Goal: Task Accomplishment & Management: Manage account settings

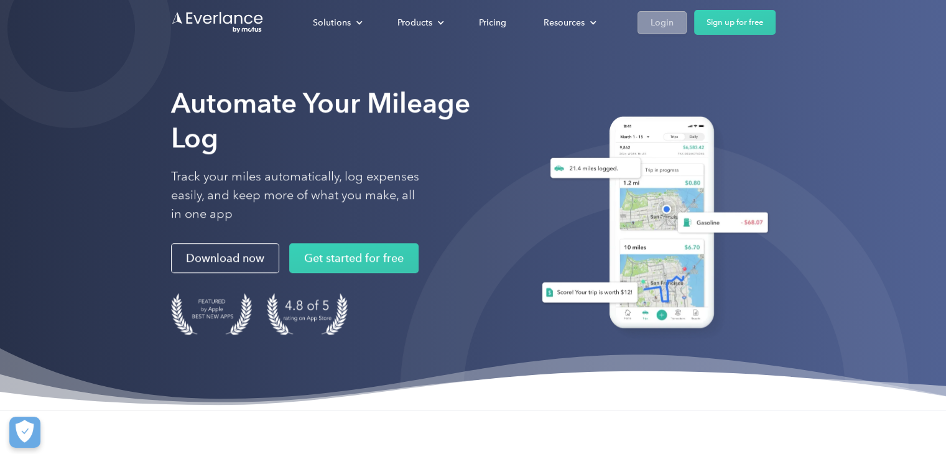
click at [649, 25] on link "Login" at bounding box center [661, 22] width 49 height 23
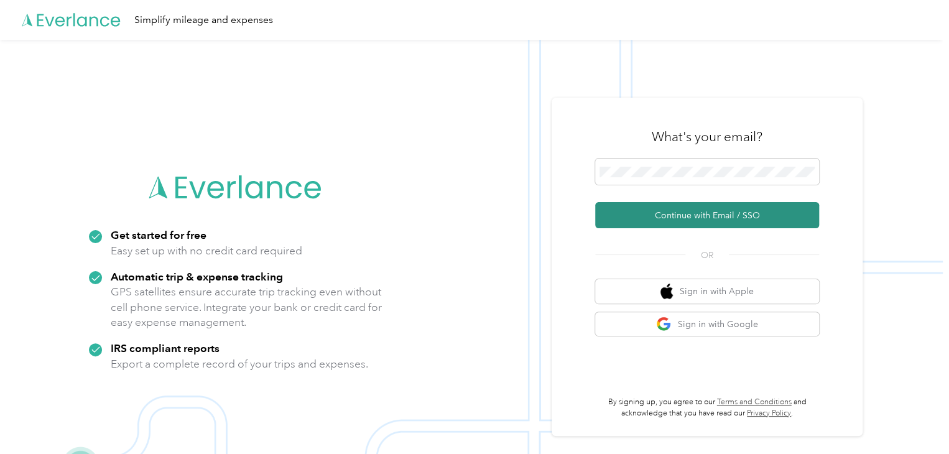
click at [702, 208] on button "Continue with Email / SSO" at bounding box center [707, 215] width 224 height 26
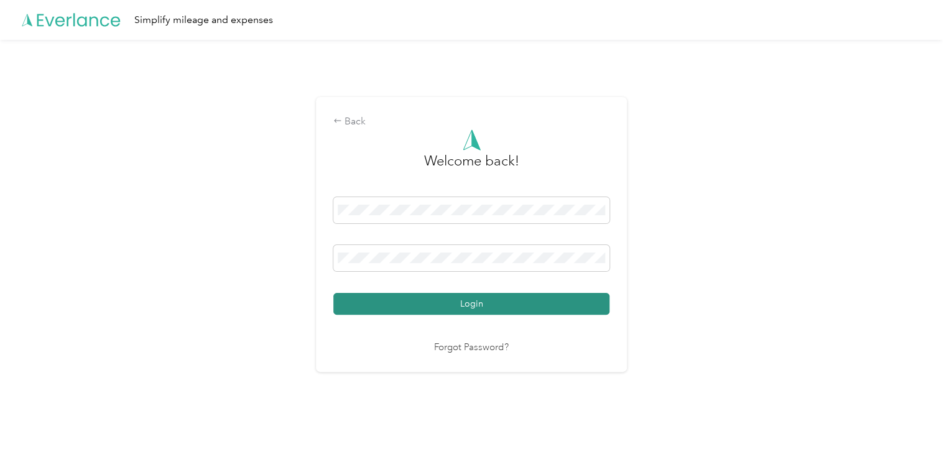
click at [530, 302] on button "Login" at bounding box center [471, 304] width 276 height 22
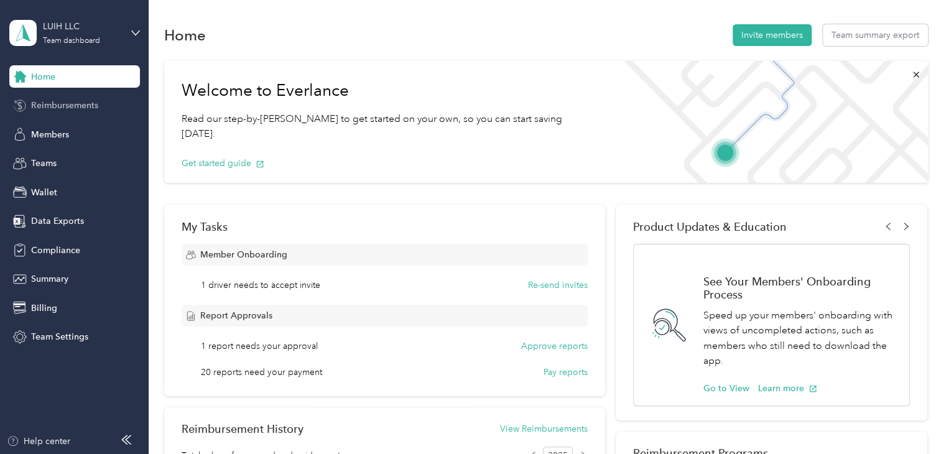
click at [94, 105] on span "Reimbursements" at bounding box center [64, 105] width 67 height 13
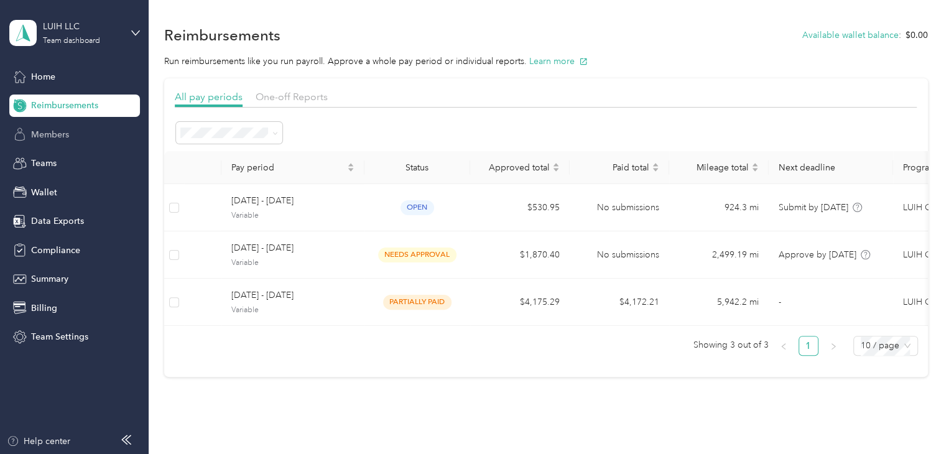
click at [78, 134] on div "Members" at bounding box center [74, 134] width 131 height 22
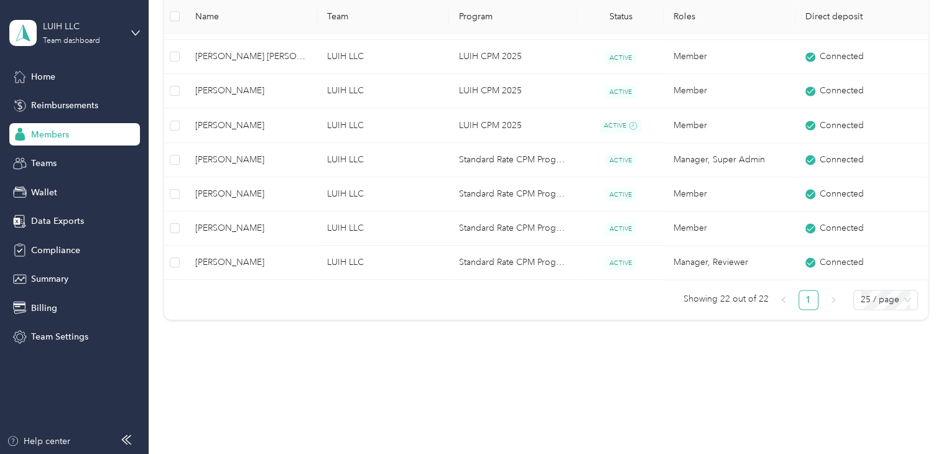
scroll to position [841, 0]
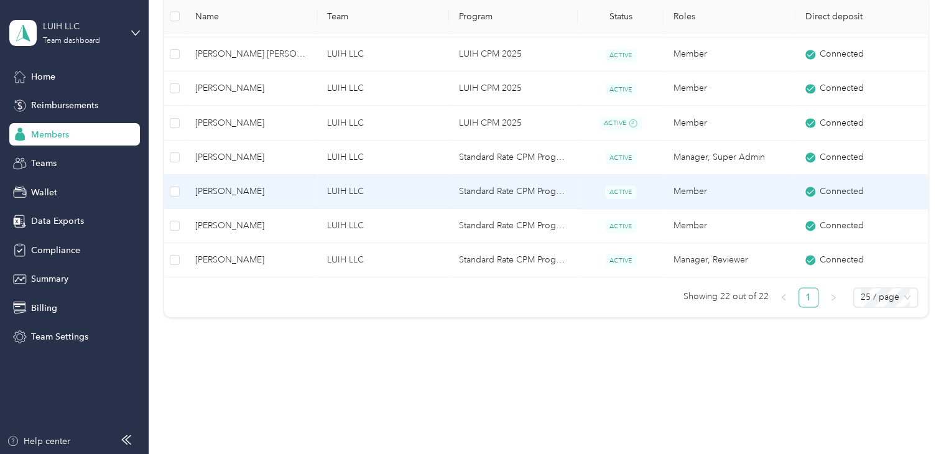
click at [276, 189] on span "[PERSON_NAME]" at bounding box center [251, 192] width 112 height 14
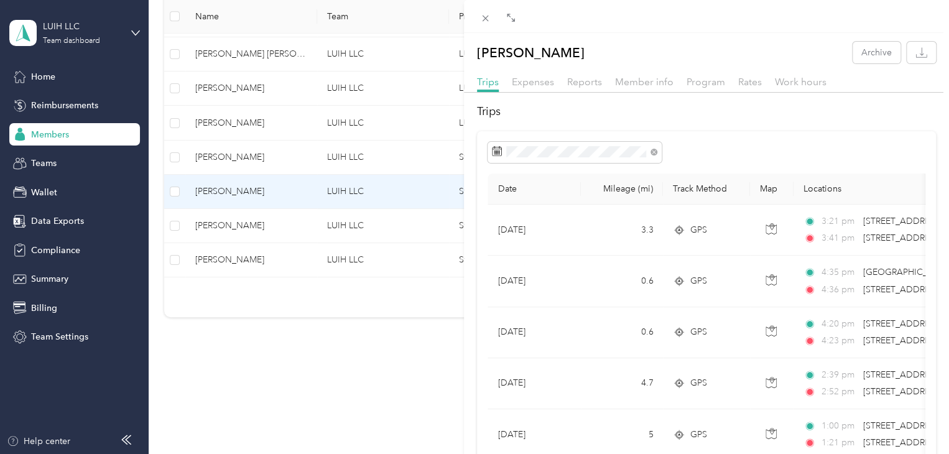
click at [597, 88] on div "Reports" at bounding box center [584, 83] width 35 height 16
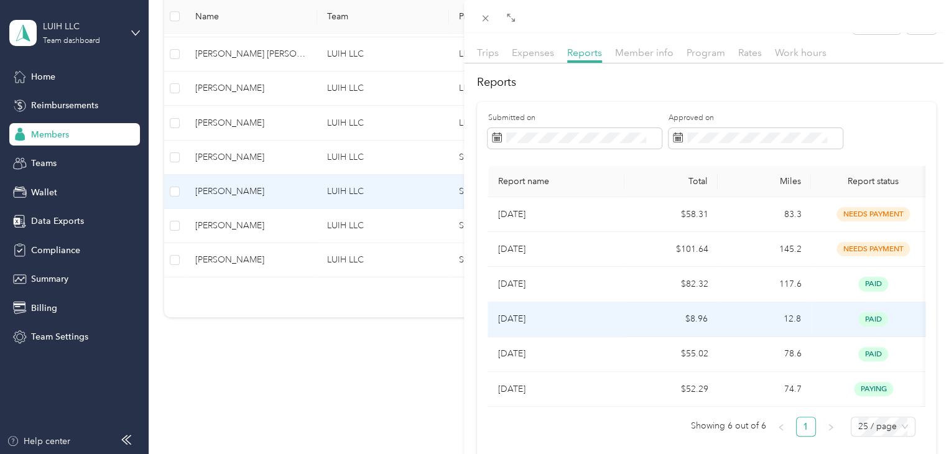
scroll to position [95, 0]
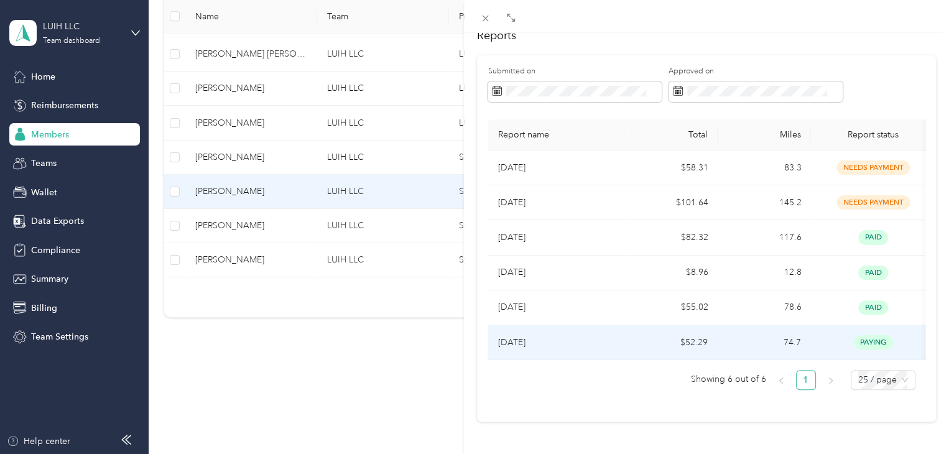
click at [567, 336] on p "[DATE]" at bounding box center [556, 343] width 117 height 14
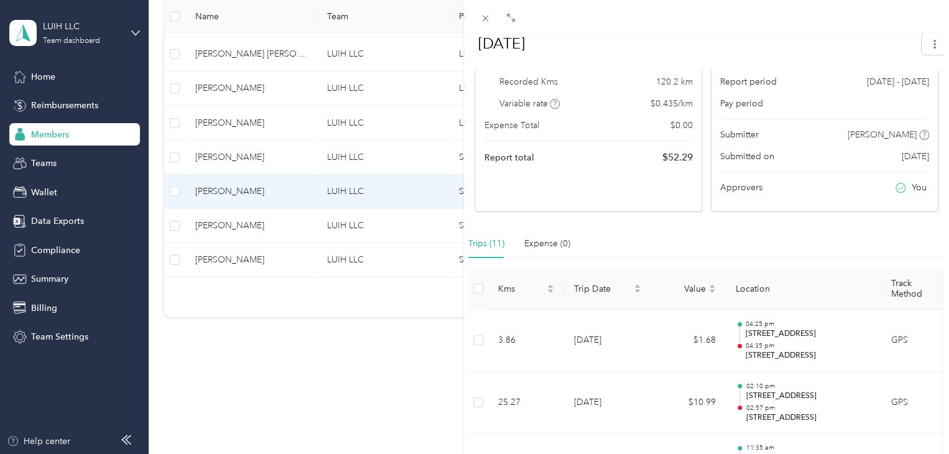
scroll to position [311, 0]
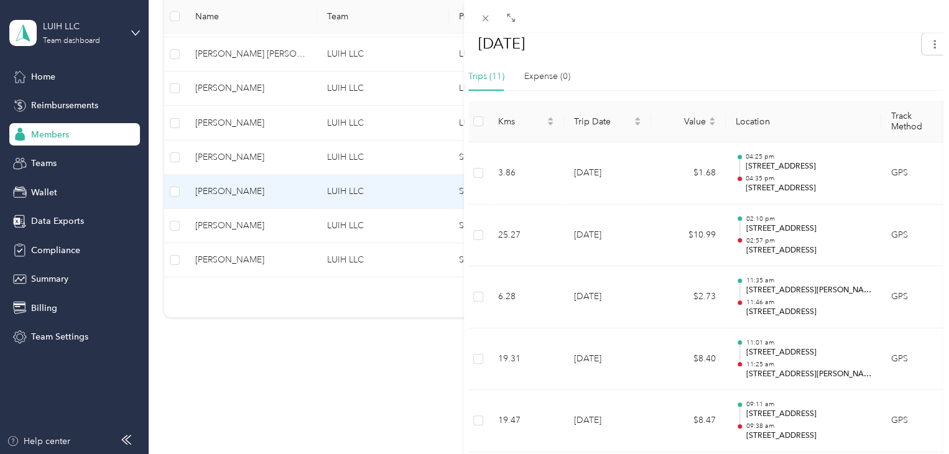
click at [491, 28] on div at bounding box center [706, 16] width 485 height 33
click at [485, 21] on icon at bounding box center [485, 18] width 11 height 11
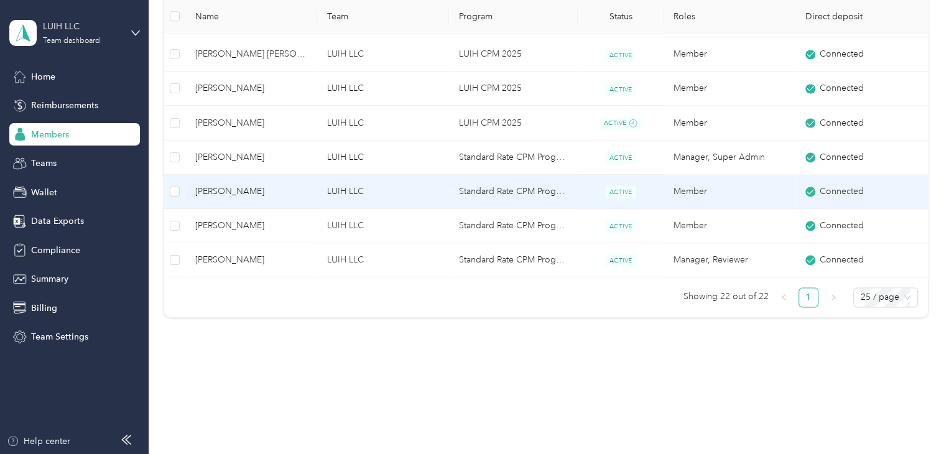
click at [290, 192] on span "[PERSON_NAME]" at bounding box center [251, 192] width 112 height 14
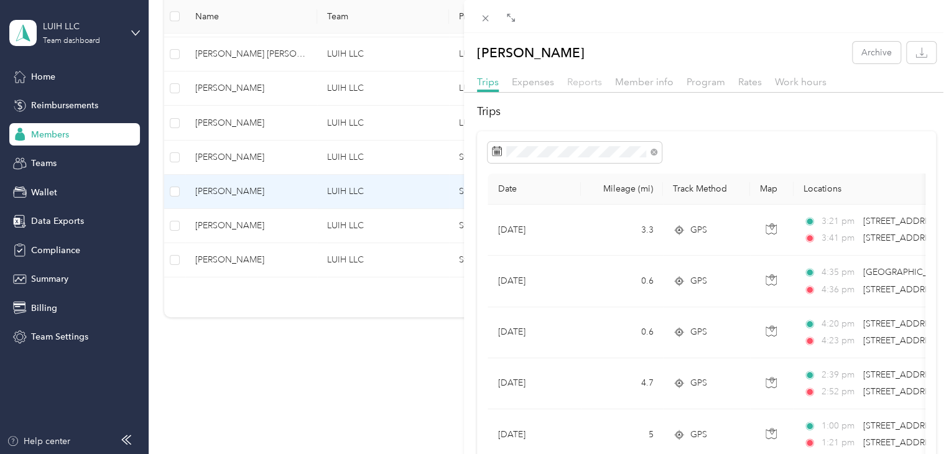
click at [591, 80] on span "Reports" at bounding box center [584, 82] width 35 height 12
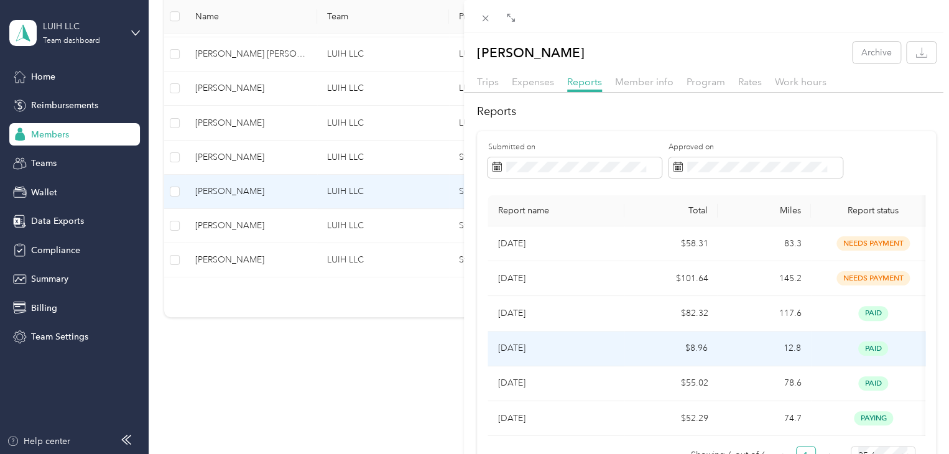
click at [833, 362] on td "paid" at bounding box center [873, 348] width 124 height 35
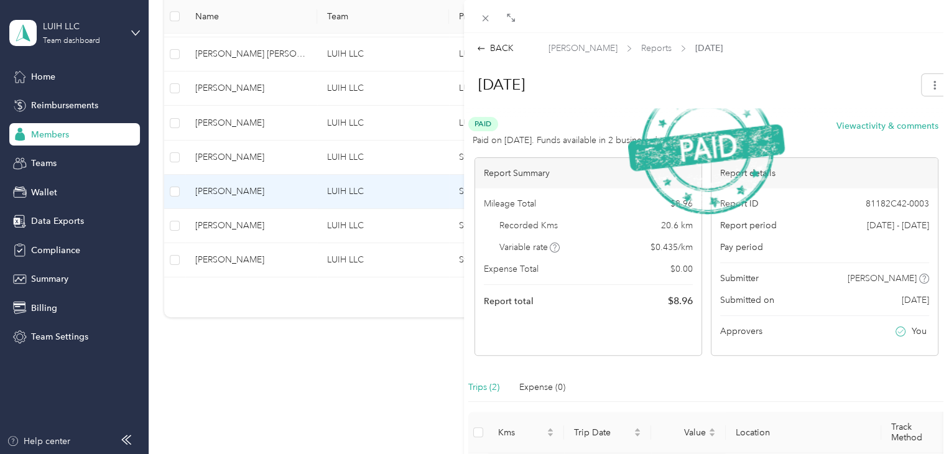
drag, startPoint x: 833, startPoint y: 362, endPoint x: 719, endPoint y: 359, distance: 113.9
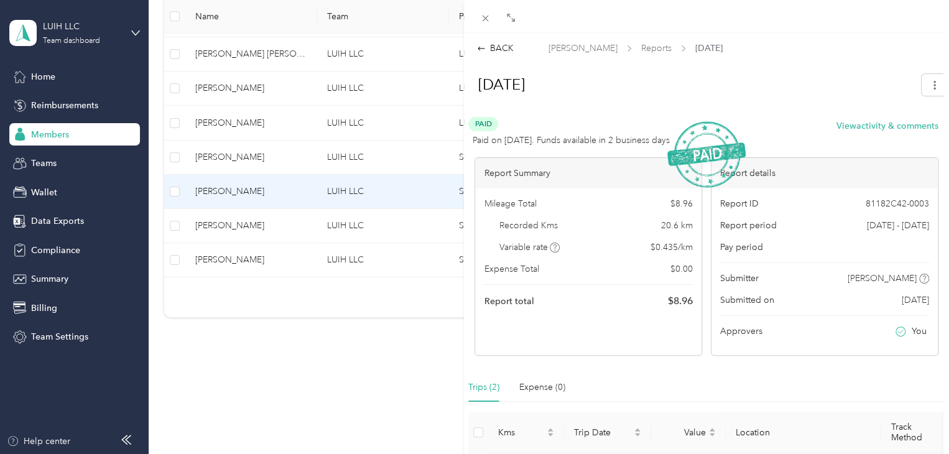
drag, startPoint x: 719, startPoint y: 359, endPoint x: 695, endPoint y: 371, distance: 26.4
click at [695, 371] on div "Paid Paid on [DATE]. Funds available in 2 business days View activity & comment…" at bounding box center [706, 358] width 476 height 483
click at [498, 47] on div "BACK" at bounding box center [495, 48] width 37 height 13
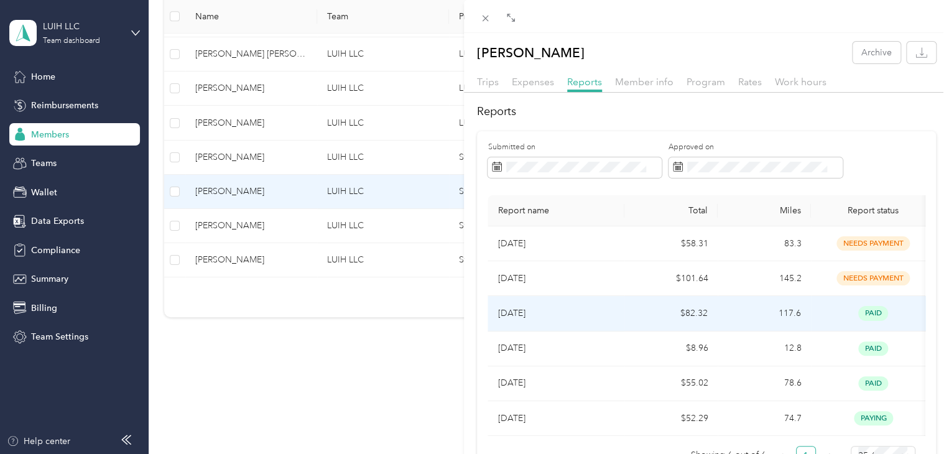
click at [600, 315] on p "[DATE]" at bounding box center [556, 314] width 117 height 14
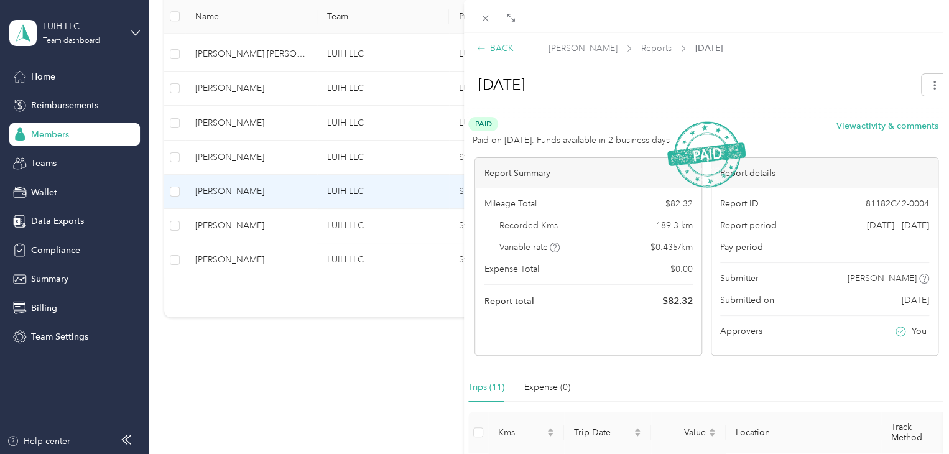
click at [505, 52] on div "BACK" at bounding box center [495, 48] width 37 height 13
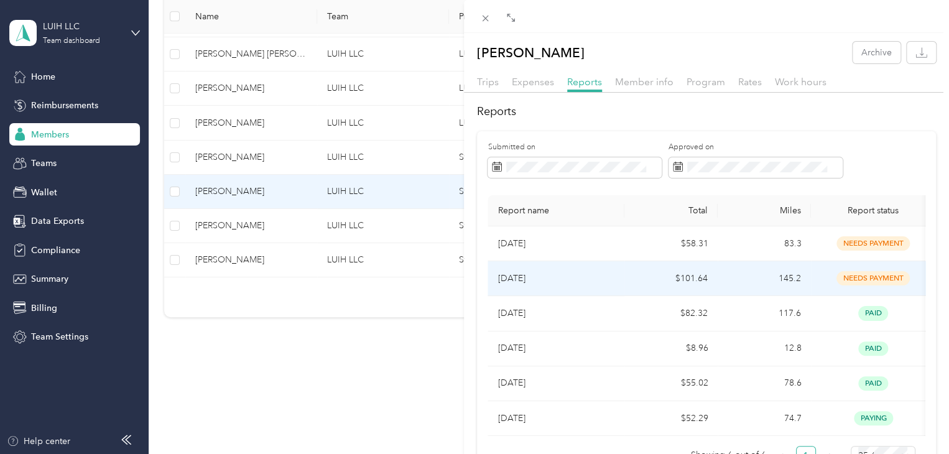
click at [617, 282] on td "[DATE]" at bounding box center [556, 278] width 137 height 35
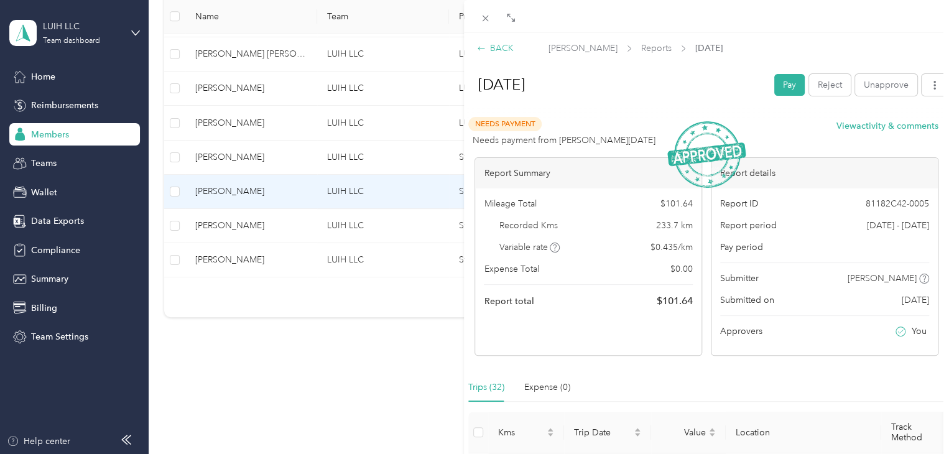
click at [504, 45] on div "BACK" at bounding box center [495, 48] width 37 height 13
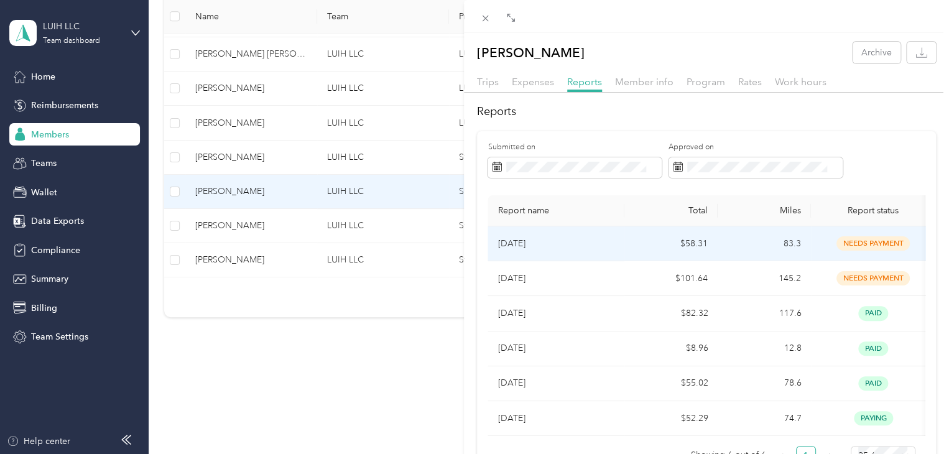
click at [603, 247] on p "[DATE]" at bounding box center [556, 244] width 117 height 14
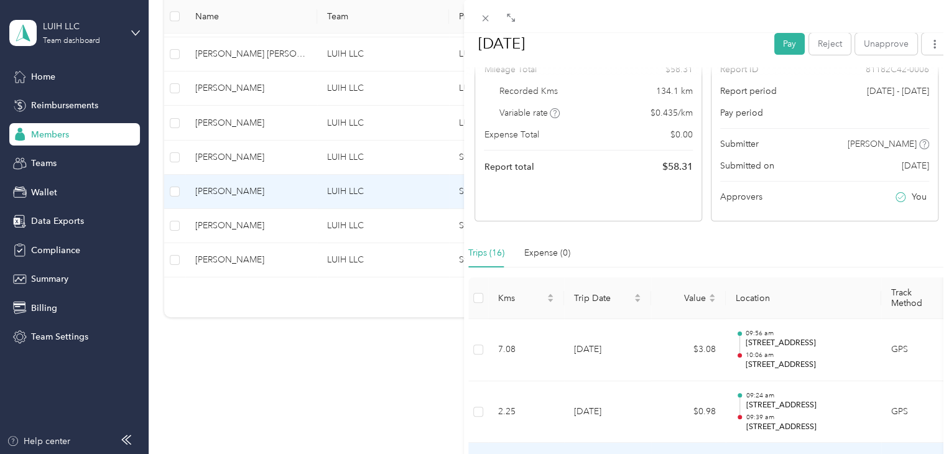
scroll to position [124, 0]
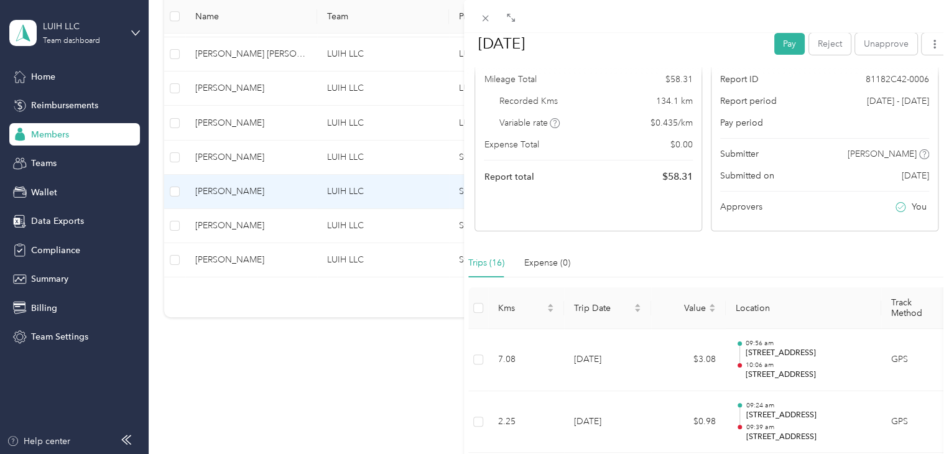
drag, startPoint x: 670, startPoint y: 188, endPoint x: 342, endPoint y: 361, distance: 370.6
click at [342, 361] on div "BACK [PERSON_NAME] Reports [DATE] [DATE] Pay Reject Unapprove Needs Payment Nee…" at bounding box center [474, 227] width 949 height 454
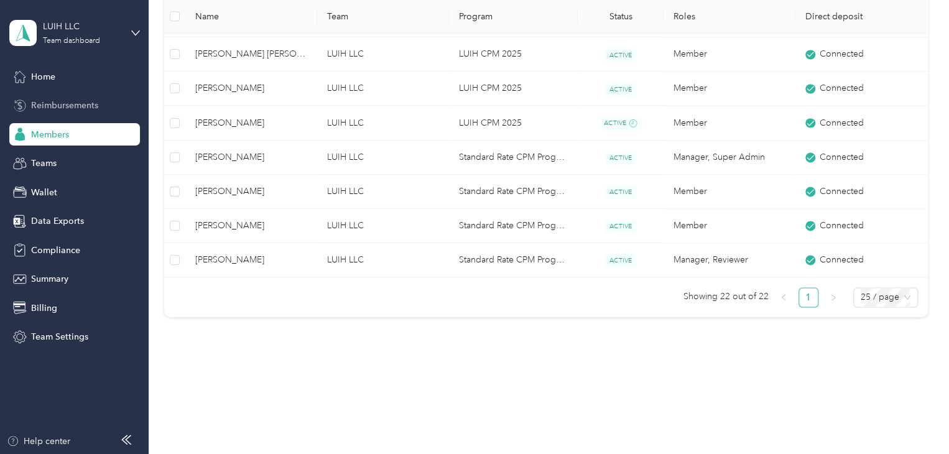
click at [75, 103] on span "Reimbursements" at bounding box center [64, 105] width 67 height 13
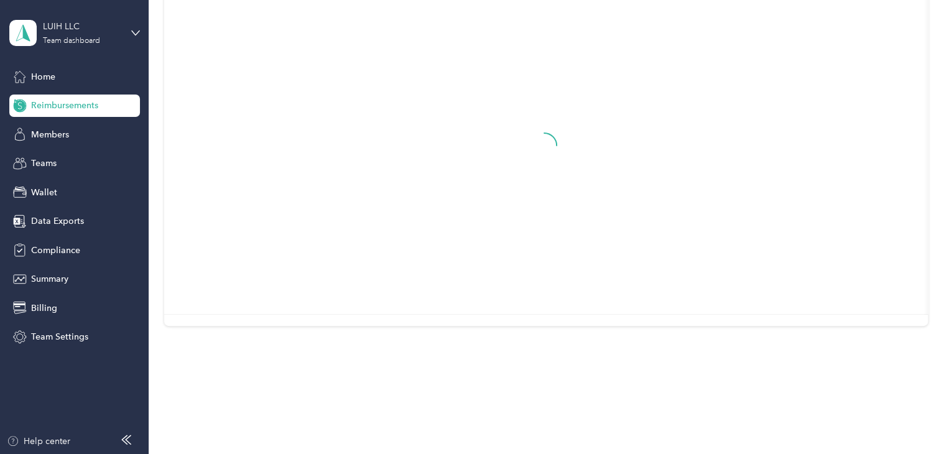
scroll to position [60, 0]
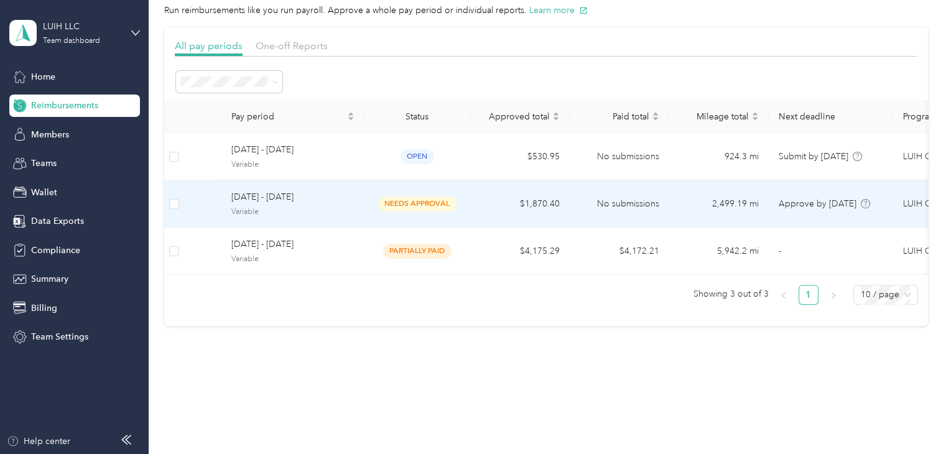
click at [430, 197] on span "needs approval" at bounding box center [417, 204] width 78 height 14
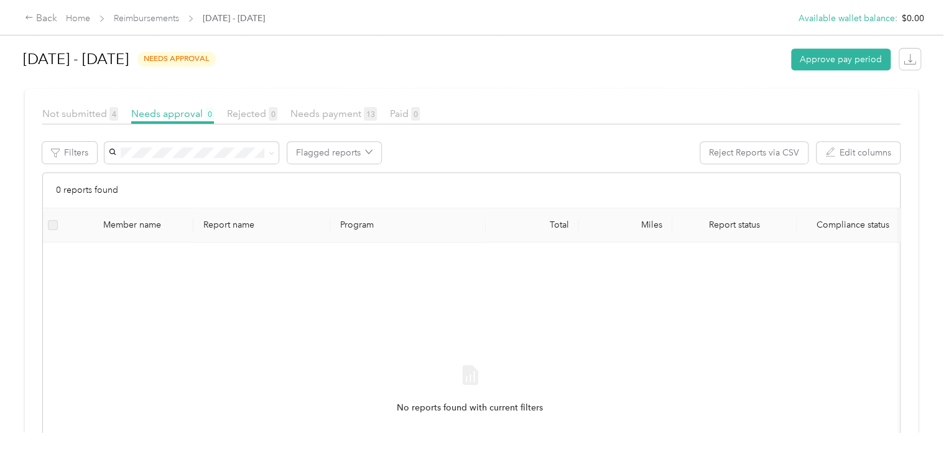
scroll to position [249, 0]
click at [342, 111] on span "Needs payment 13" at bounding box center [333, 113] width 86 height 12
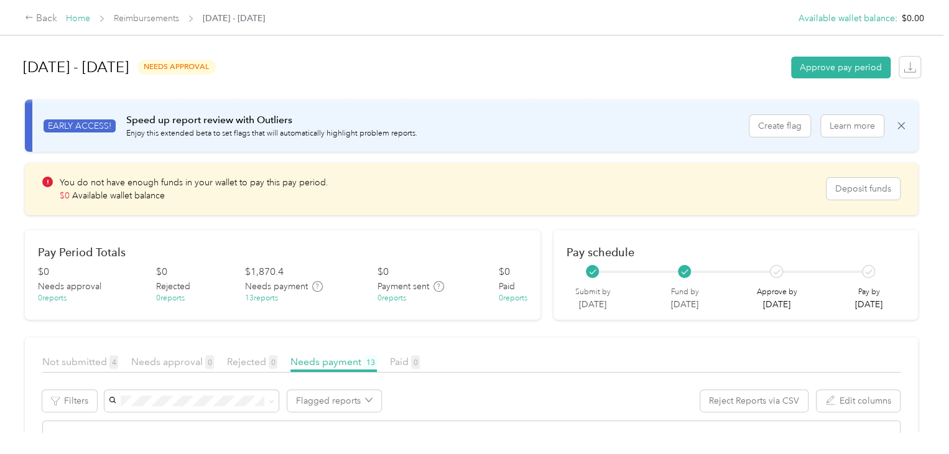
click at [76, 16] on link "Home" at bounding box center [78, 18] width 24 height 11
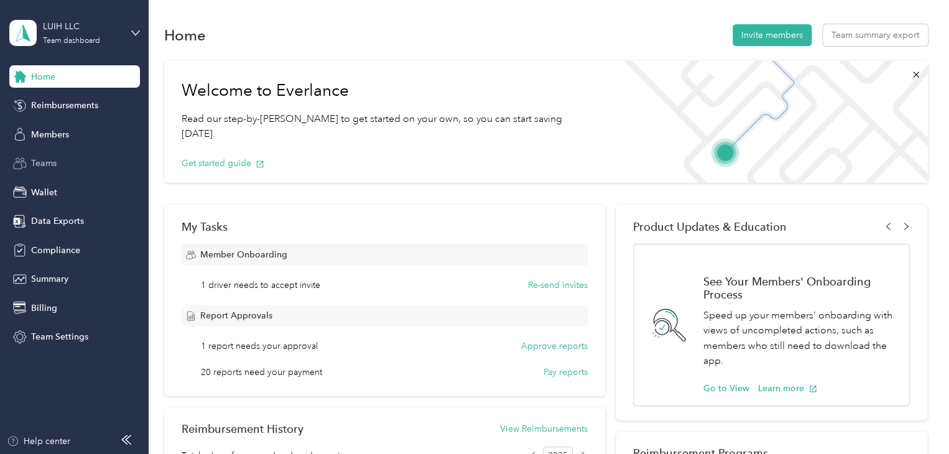
click at [75, 161] on div "Teams" at bounding box center [74, 163] width 131 height 22
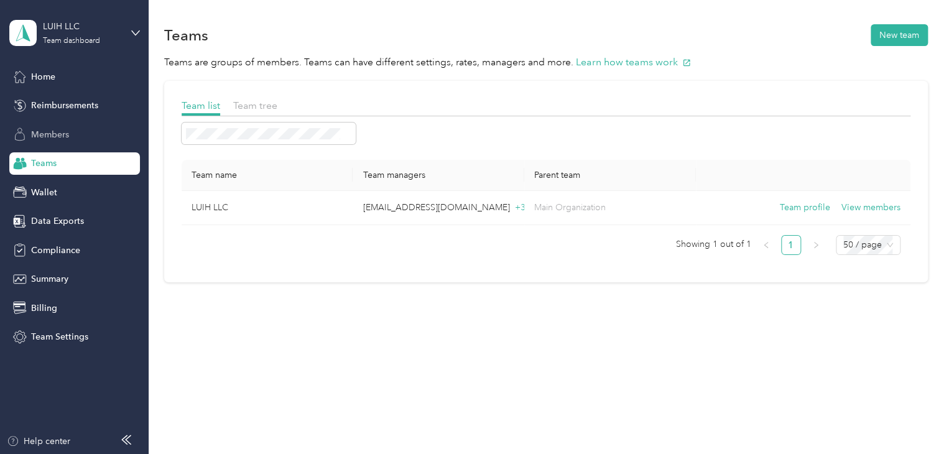
click at [77, 129] on div "Members" at bounding box center [74, 134] width 131 height 22
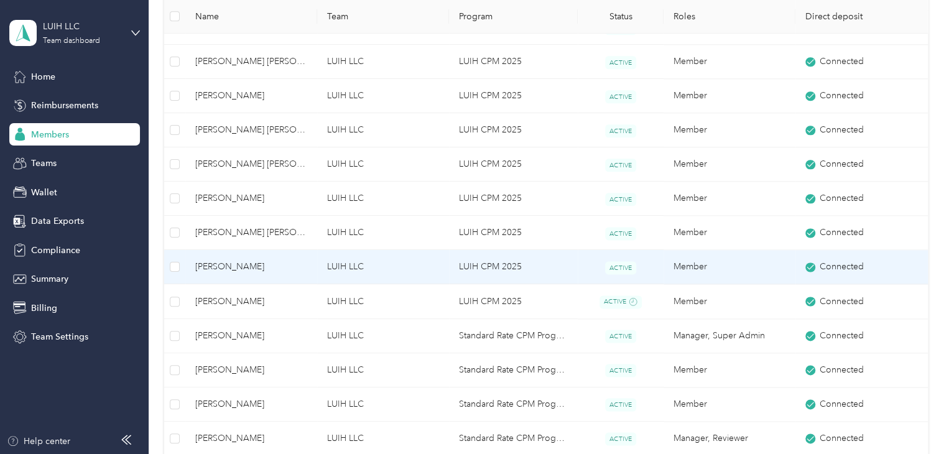
scroll to position [841, 0]
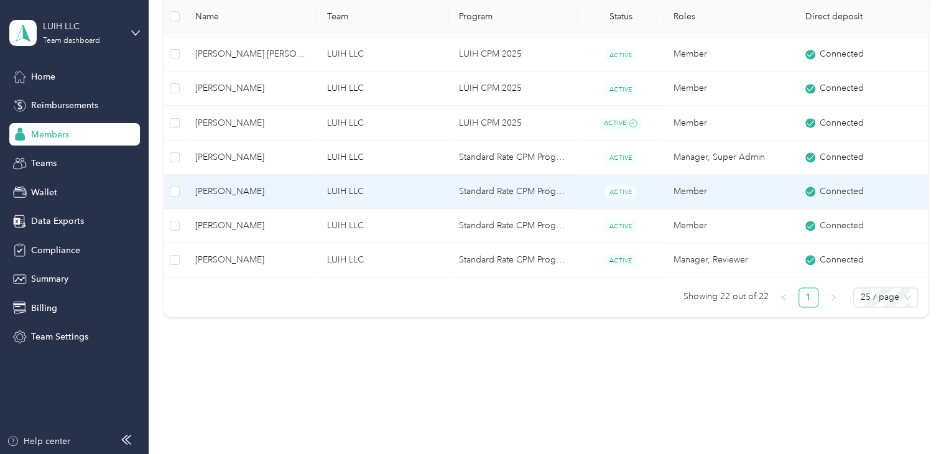
click at [280, 187] on span "[PERSON_NAME]" at bounding box center [251, 192] width 112 height 14
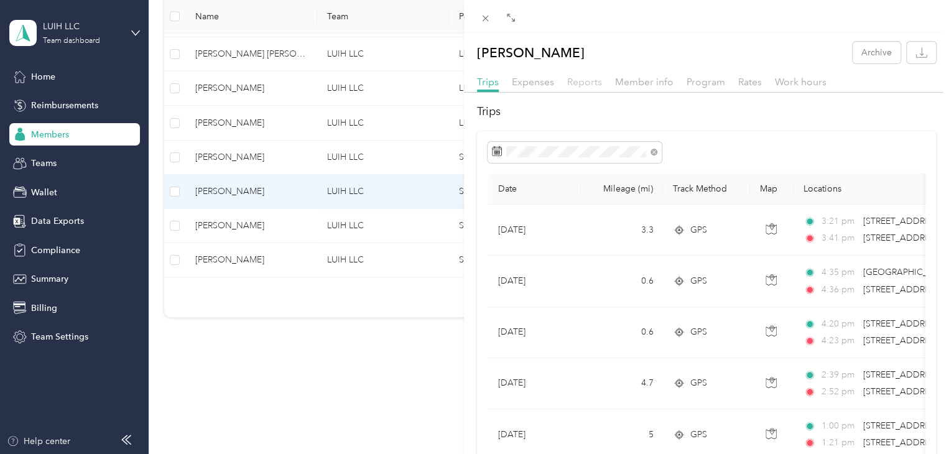
click at [595, 85] on span "Reports" at bounding box center [584, 82] width 35 height 12
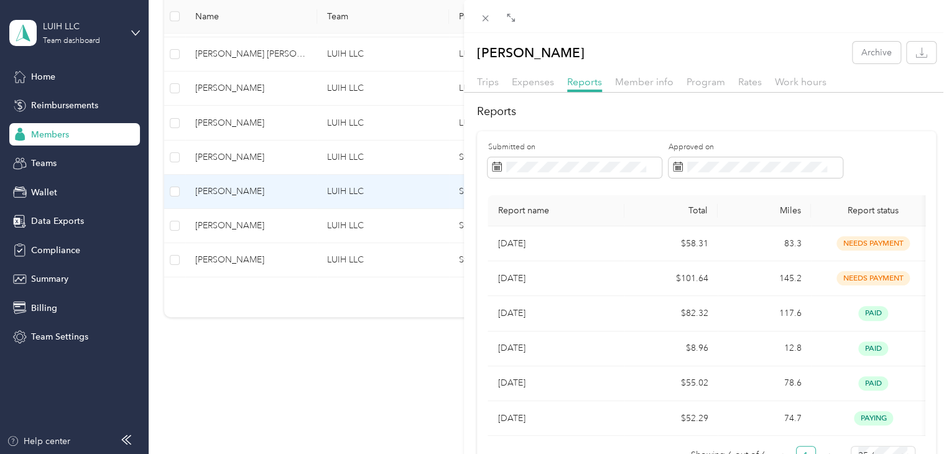
click at [85, 104] on div "[PERSON_NAME] Archive Trips Expenses Reports Member info Program Rates Work hou…" at bounding box center [474, 227] width 949 height 454
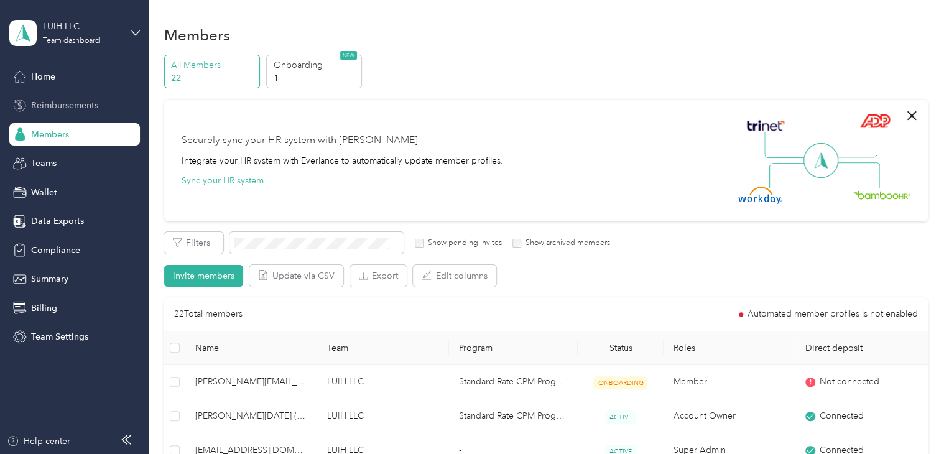
click at [80, 99] on span "Reimbursements" at bounding box center [64, 105] width 67 height 13
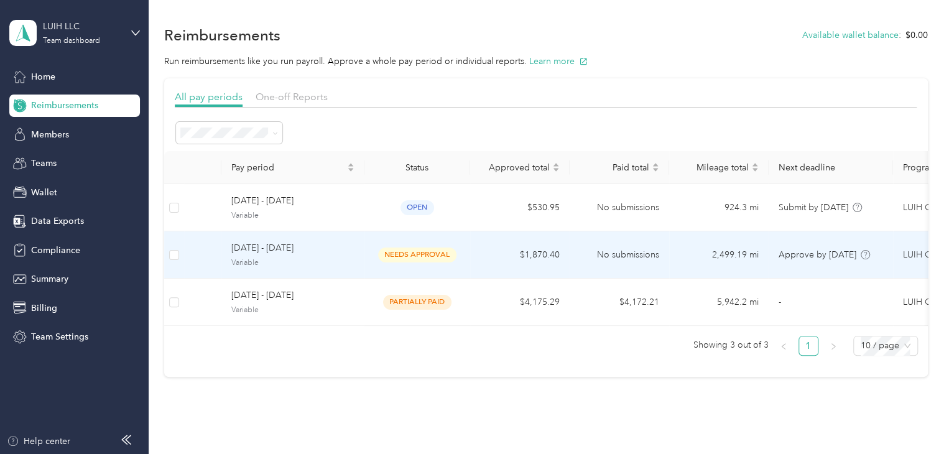
click at [484, 259] on td "$1,870.40" at bounding box center [520, 254] width 100 height 47
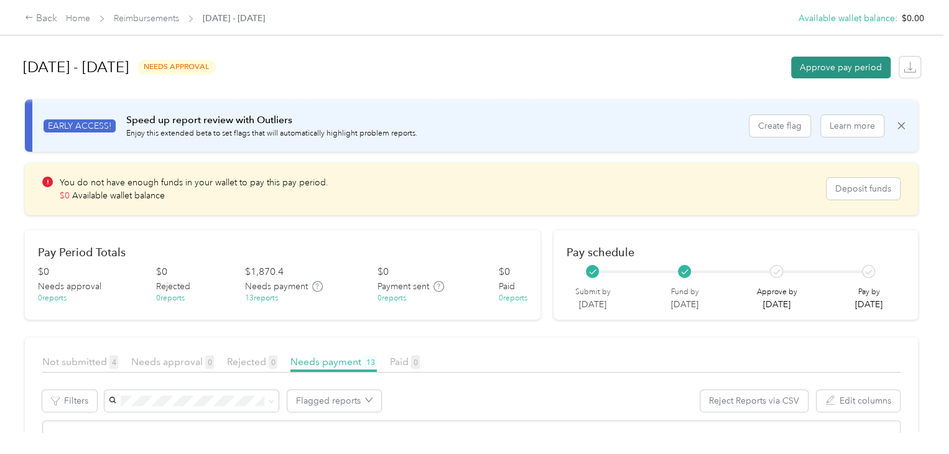
click at [834, 67] on button "Approve pay period" at bounding box center [841, 68] width 100 height 22
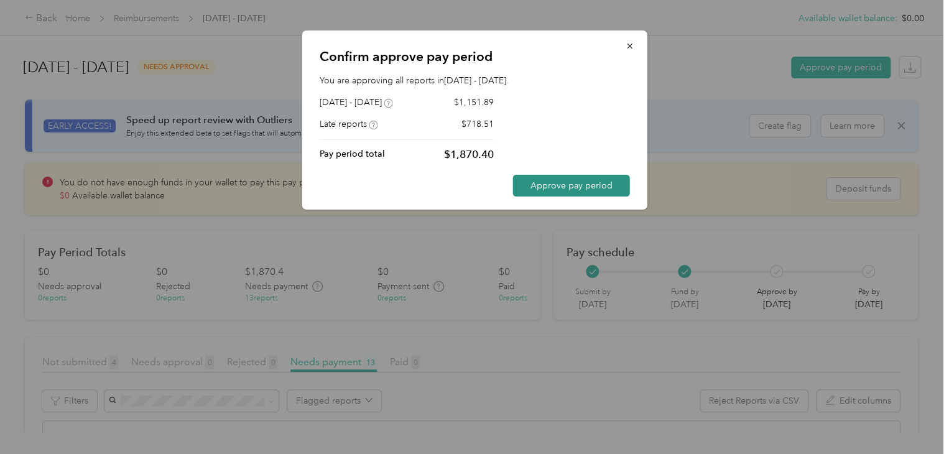
click at [578, 186] on button "Approve pay period" at bounding box center [571, 186] width 117 height 22
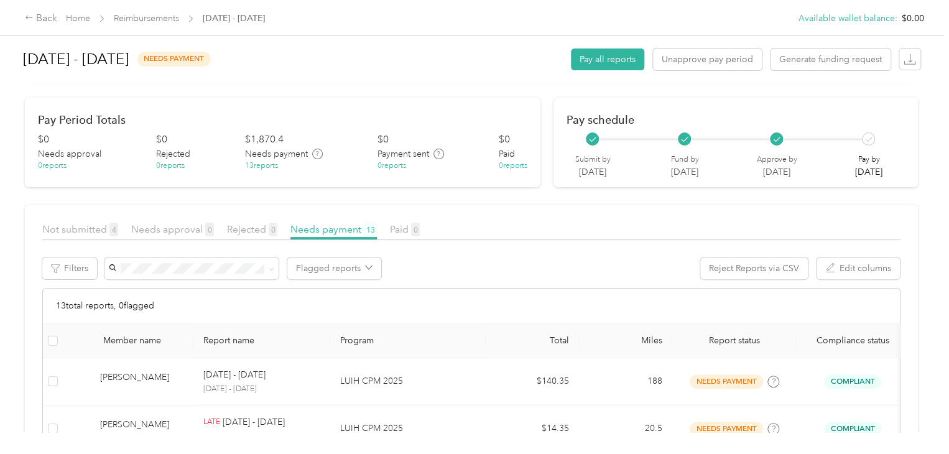
scroll to position [187, 0]
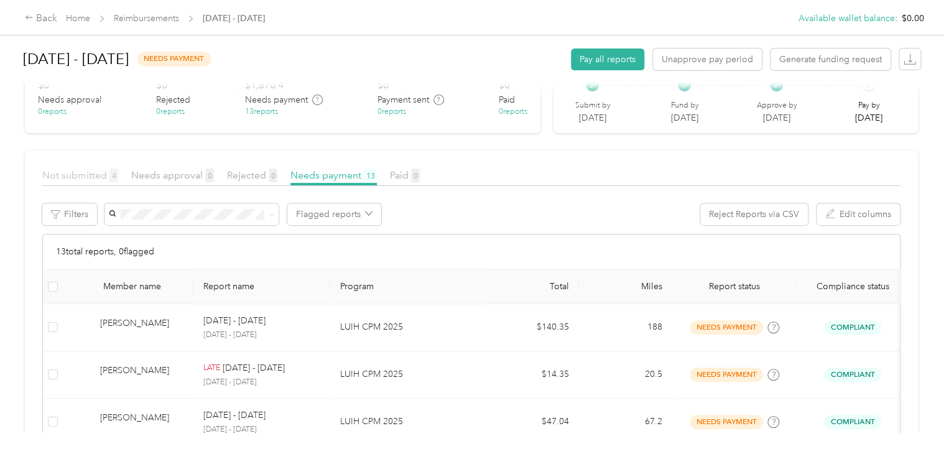
click at [68, 177] on span "Not submitted 4" at bounding box center [80, 175] width 76 height 12
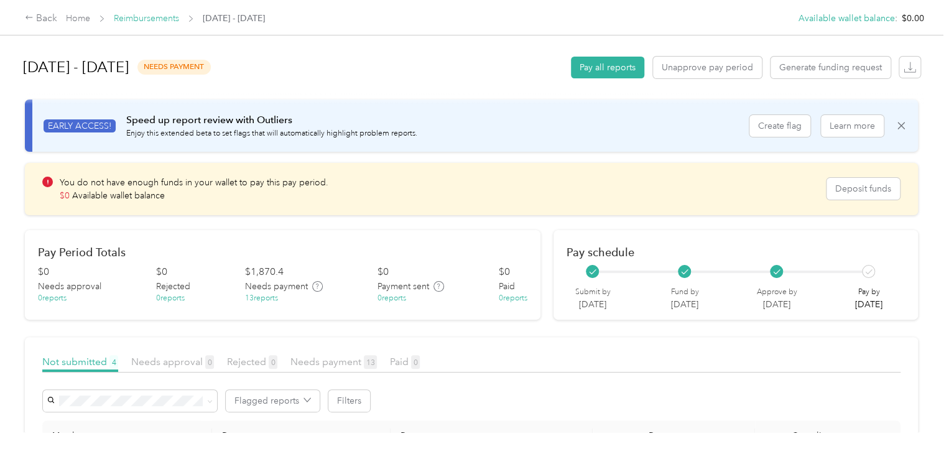
click at [137, 16] on link "Reimbursements" at bounding box center [146, 18] width 65 height 11
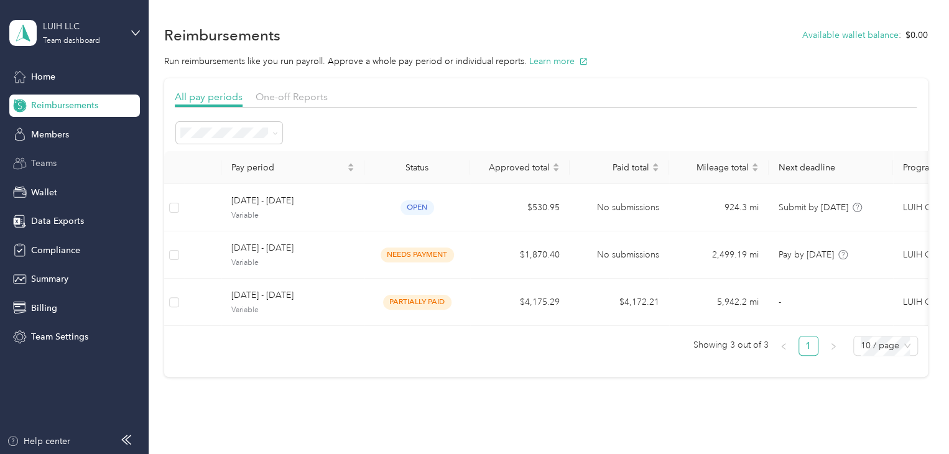
click at [60, 162] on div "Teams" at bounding box center [74, 163] width 131 height 22
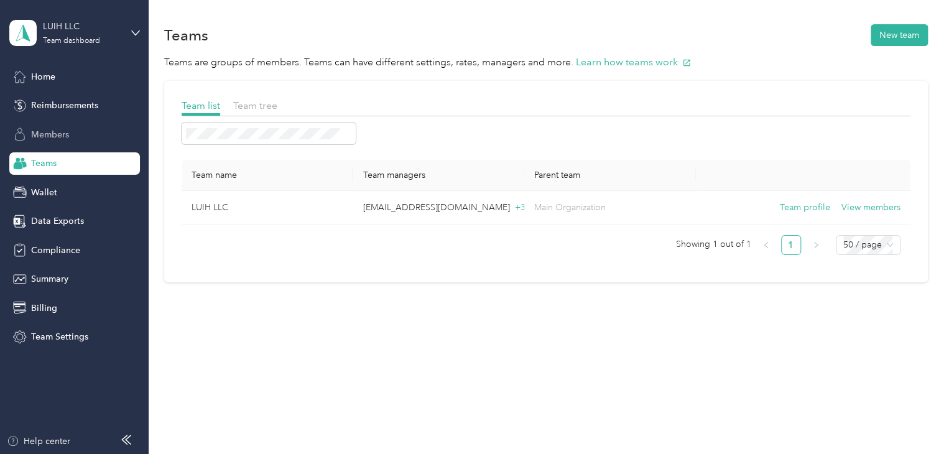
click at [81, 131] on div "Members" at bounding box center [74, 134] width 131 height 22
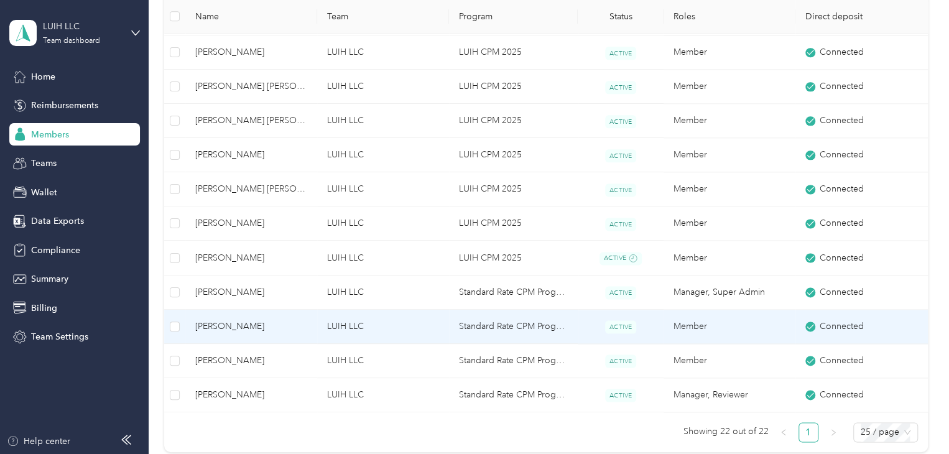
scroll to position [684, 0]
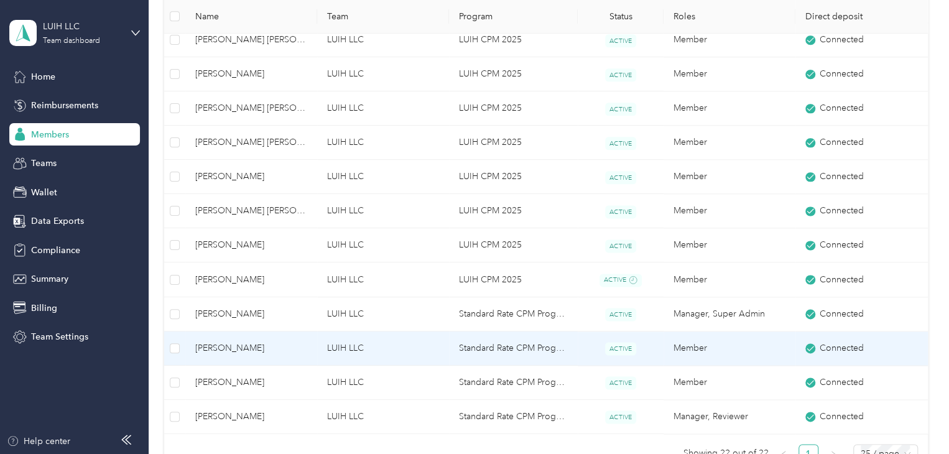
click at [269, 354] on td "[PERSON_NAME]" at bounding box center [251, 348] width 132 height 34
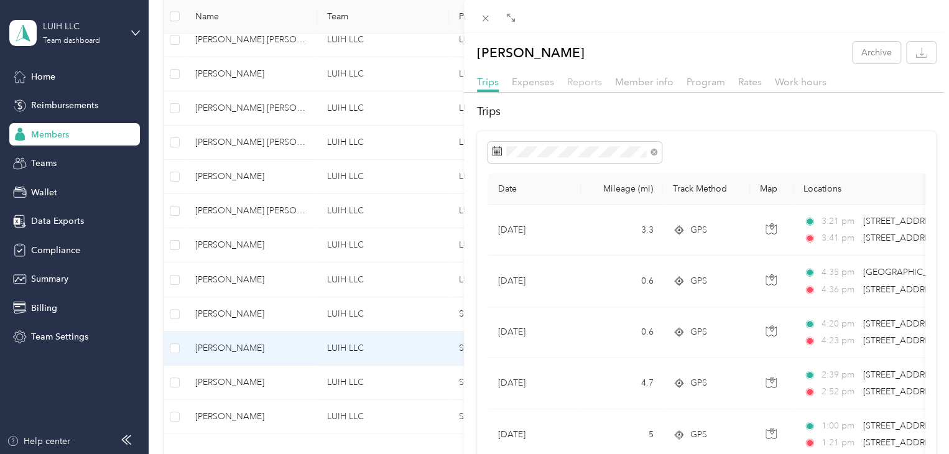
click at [583, 86] on span "Reports" at bounding box center [584, 82] width 35 height 12
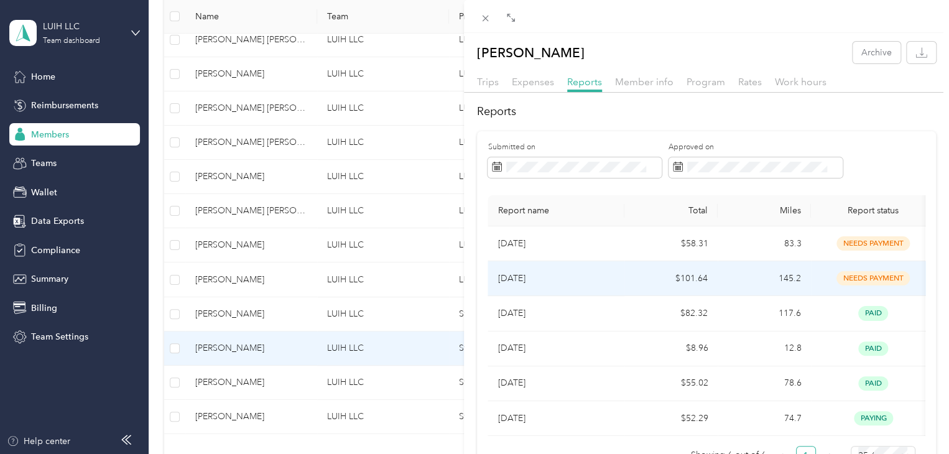
click at [606, 280] on p "[DATE]" at bounding box center [556, 279] width 117 height 14
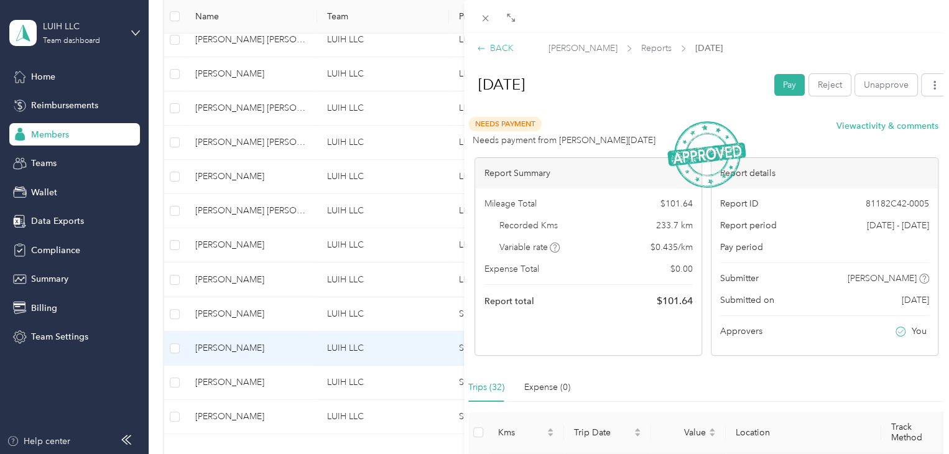
click at [508, 45] on div "BACK" at bounding box center [495, 48] width 37 height 13
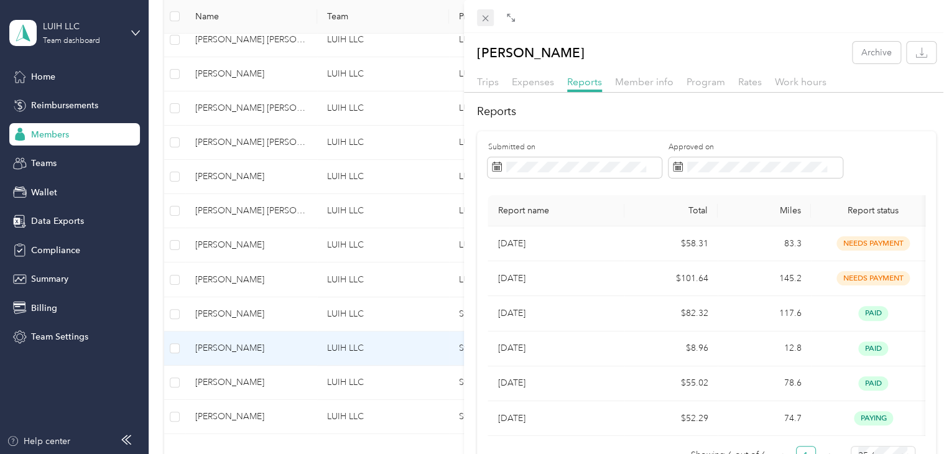
click at [484, 20] on icon at bounding box center [485, 18] width 11 height 11
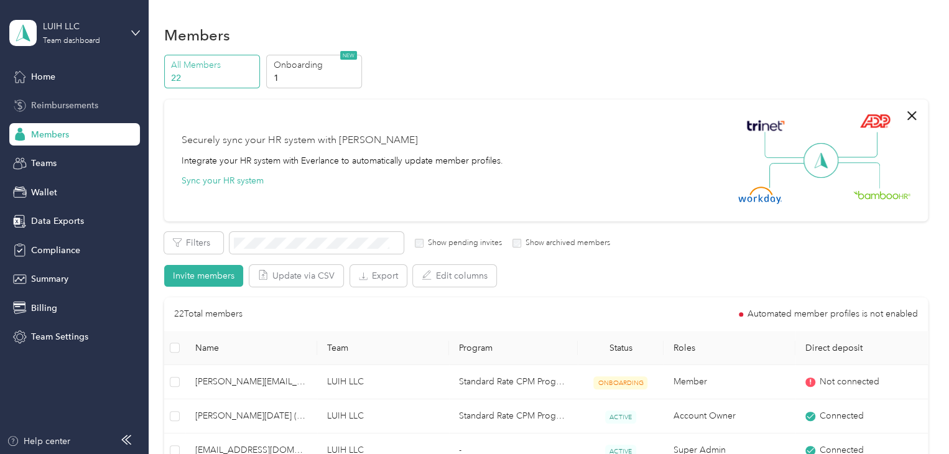
click at [95, 101] on span "Reimbursements" at bounding box center [64, 105] width 67 height 13
